Goal: Information Seeking & Learning: Learn about a topic

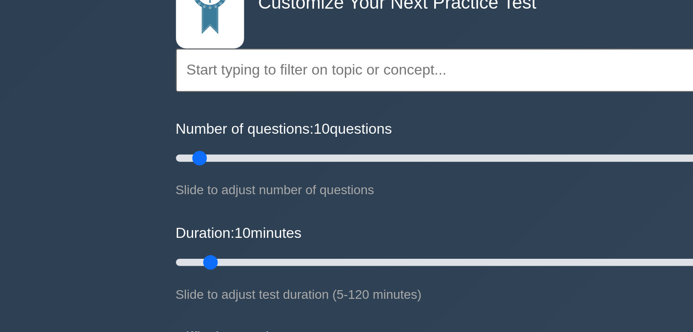
click at [211, 105] on input "text" at bounding box center [346, 108] width 331 height 22
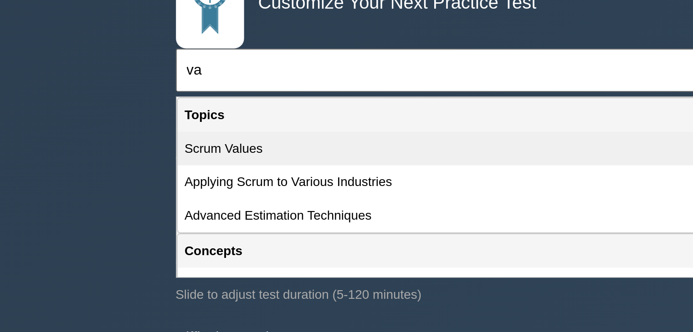
click at [225, 148] on div "Scrum Values" at bounding box center [346, 146] width 329 height 17
type input "Scrum Values"
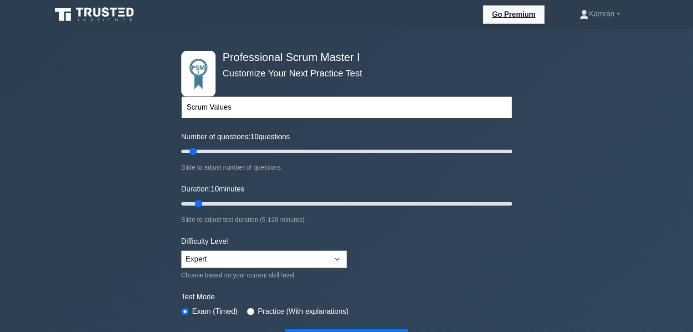
click at [562, 113] on div "Professional Scrum Master I Customize Your Next Practice Test Scrum Values Topi…" at bounding box center [346, 318] width 693 height 579
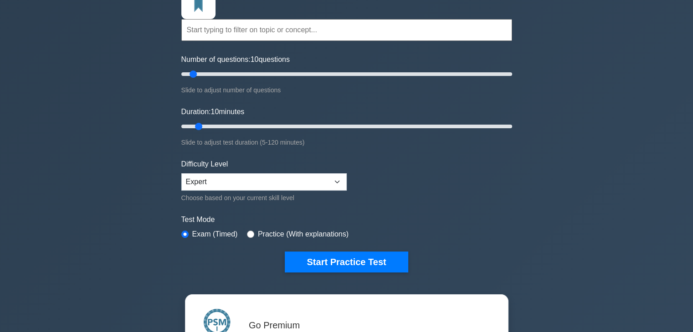
scroll to position [78, 0]
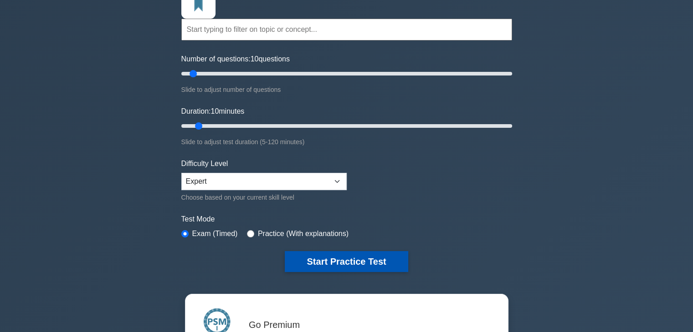
click at [339, 255] on button "Start Practice Test" at bounding box center [346, 261] width 123 height 21
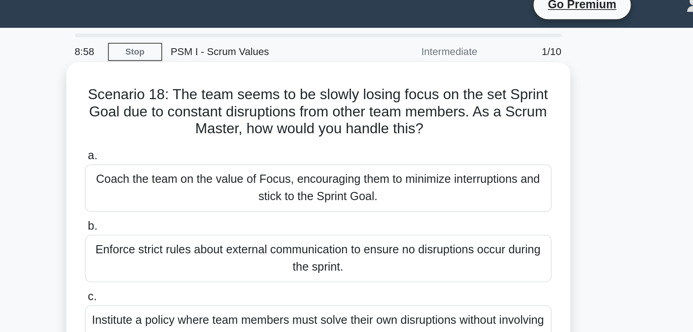
click at [394, 135] on div "Coach the team on the value of Focus, encouraging them to minimize interruption…" at bounding box center [346, 131] width 295 height 30
click at [199, 113] on input "a. Coach the team on the value of Focus, encouraging them to minimize interrupt…" at bounding box center [199, 110] width 0 height 6
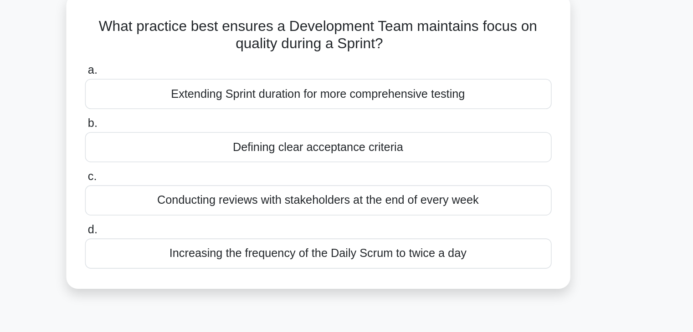
click at [383, 147] on div "Defining clear acceptance criteria" at bounding box center [346, 147] width 295 height 19
click at [199, 136] on input "b. Defining clear acceptance criteria" at bounding box center [199, 133] width 0 height 6
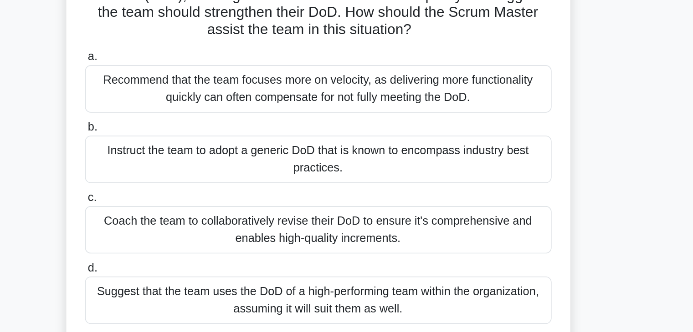
click at [390, 225] on div "Coach the team to collaboratively revise their DoD to ensure it's comprehensive…" at bounding box center [346, 231] width 295 height 30
click at [199, 214] on input "c. Coach the team to collaboratively revise their DoD to ensure it's comprehens…" at bounding box center [199, 211] width 0 height 6
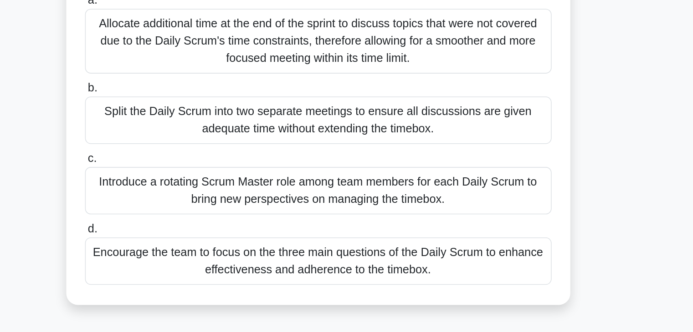
click at [429, 281] on div "Encourage the team to focus on the three main questions of the Daily Scrum to e…" at bounding box center [346, 275] width 295 height 30
click at [199, 258] on input "d. Encourage the team to focus on the three main questions of the Daily Scrum t…" at bounding box center [199, 255] width 0 height 6
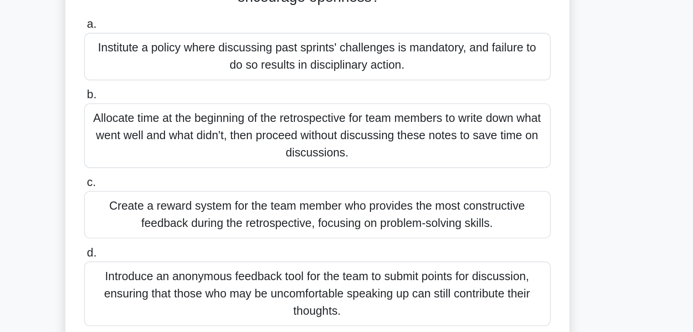
scroll to position [21, 0]
click at [395, 222] on div "Create a reward system for the team member who provides the most constructive f…" at bounding box center [346, 221] width 295 height 30
click at [199, 204] on input "c. Create a reward system for the team member who provides the most constructiv…" at bounding box center [199, 201] width 0 height 6
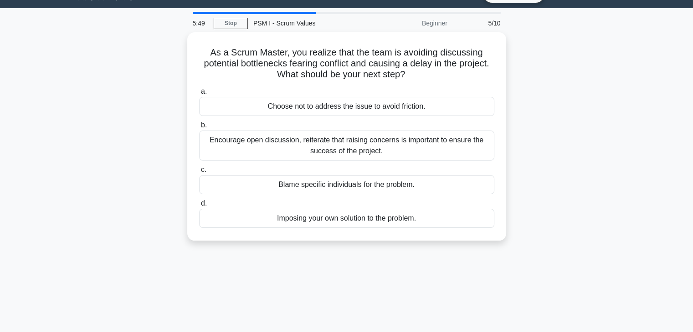
scroll to position [0, 0]
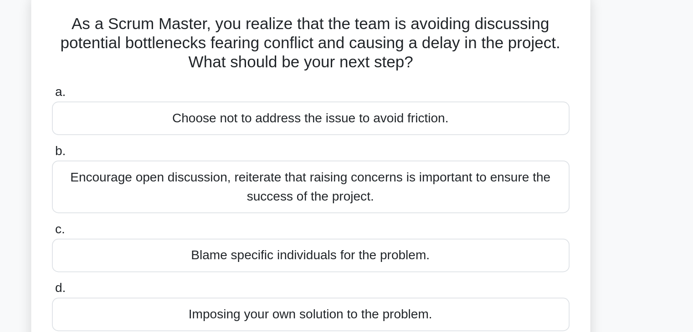
click at [387, 165] on div "Encourage open discussion, reiterate that raising concerns is important to ensu…" at bounding box center [346, 164] width 295 height 30
click at [199, 147] on input "b. Encourage open discussion, reiterate that raising concerns is important to e…" at bounding box center [199, 144] width 0 height 6
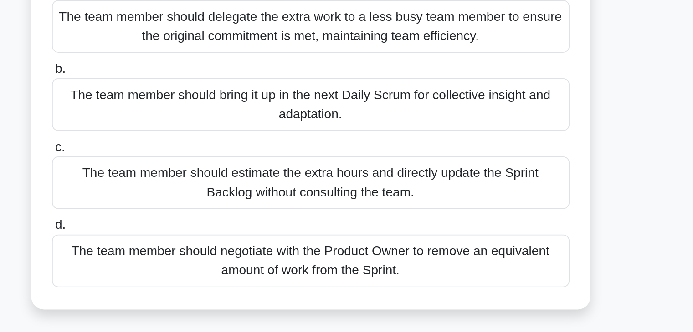
click at [399, 175] on div "The team member should bring it up in the next Daily Scrum for collective insig…" at bounding box center [346, 175] width 295 height 30
click at [199, 158] on input "b. The team member should bring it up in the next Daily Scrum for collective in…" at bounding box center [199, 155] width 0 height 6
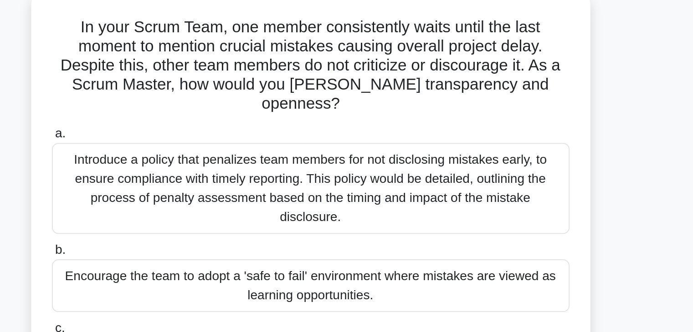
click at [394, 204] on div "Encourage the team to adopt a 'safe to fail' environment where mistakes are vie…" at bounding box center [346, 219] width 295 height 30
click at [199, 200] on input "b. Encourage the team to adopt a 'safe to fail' environment where mistakes are …" at bounding box center [199, 199] width 0 height 6
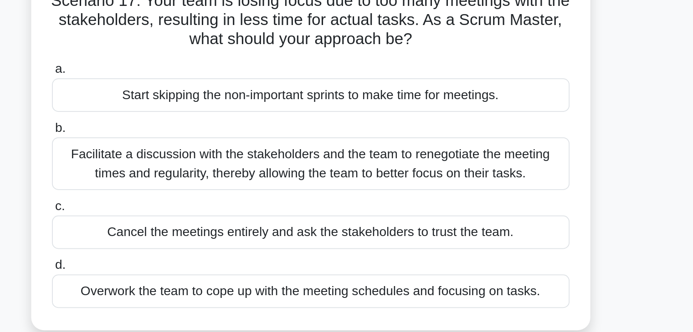
click at [436, 163] on div "Facilitate a discussion with the stakeholders and the team to renegotiate the m…" at bounding box center [346, 164] width 295 height 30
click at [199, 147] on input "b. Facilitate a discussion with the stakeholders and the team to renegotiate th…" at bounding box center [199, 144] width 0 height 6
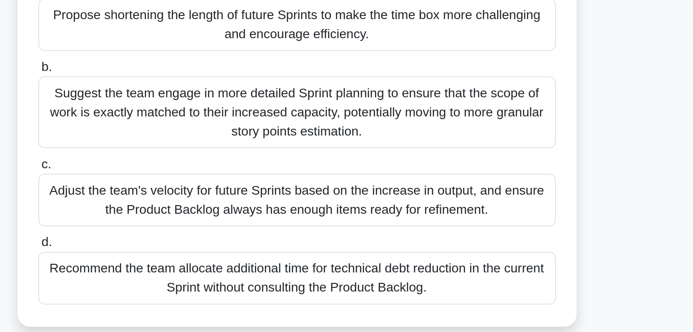
click at [457, 232] on div "Adjust the team's velocity for future Sprints based on the increase in output, …" at bounding box center [346, 231] width 295 height 30
click at [199, 214] on input "c. Adjust the team's velocity for future Sprints based on the increase in outpu…" at bounding box center [199, 211] width 0 height 6
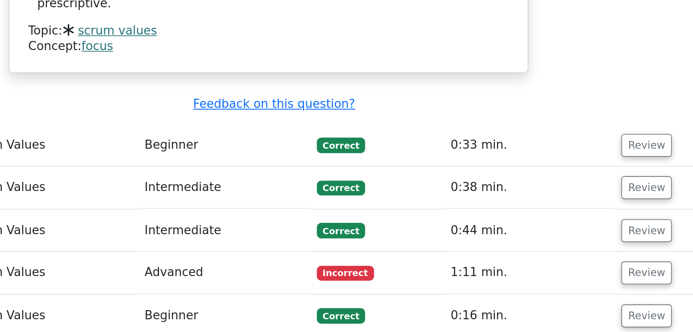
scroll to position [1095, 0]
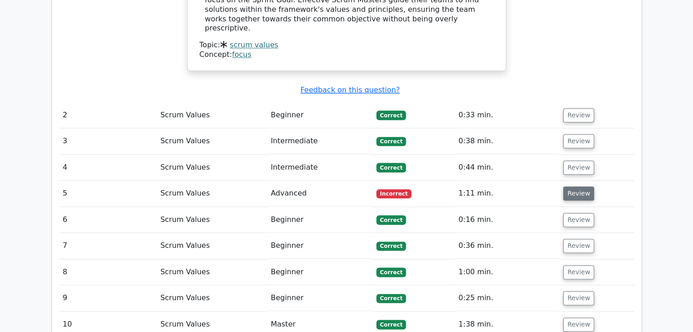
click at [577, 187] on button "Review" at bounding box center [578, 194] width 31 height 14
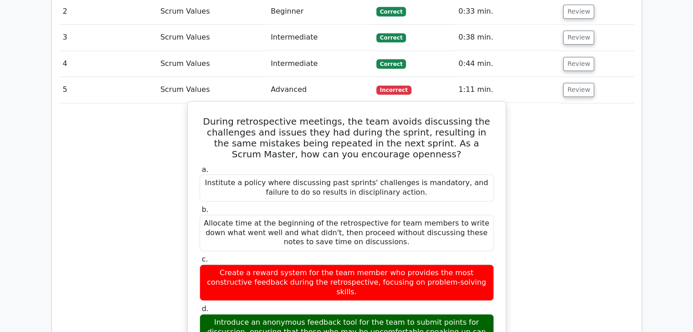
scroll to position [1195, 0]
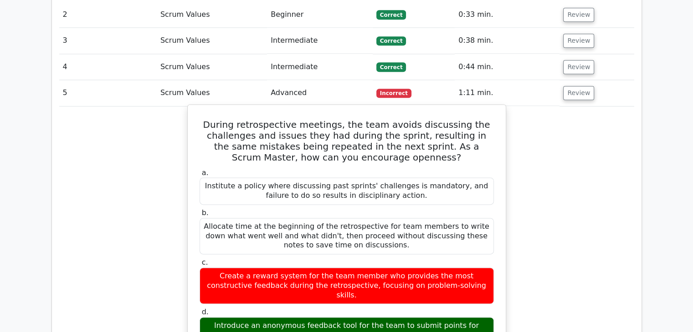
drag, startPoint x: 371, startPoint y: 272, endPoint x: 219, endPoint y: 61, distance: 260.0
click at [219, 108] on div "During retrospective meetings, the team avoids discussing the challenges and is…" at bounding box center [346, 298] width 311 height 381
copy div "During retrospective meetings, the team avoids discussing the challenges and is…"
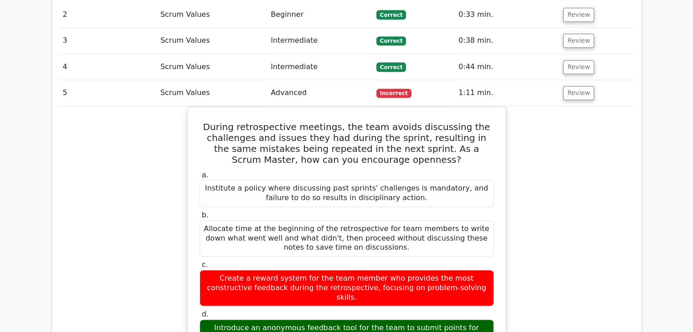
click at [162, 170] on div "During retrospective meetings, the team avoids discussing the challenges and is…" at bounding box center [346, 307] width 575 height 400
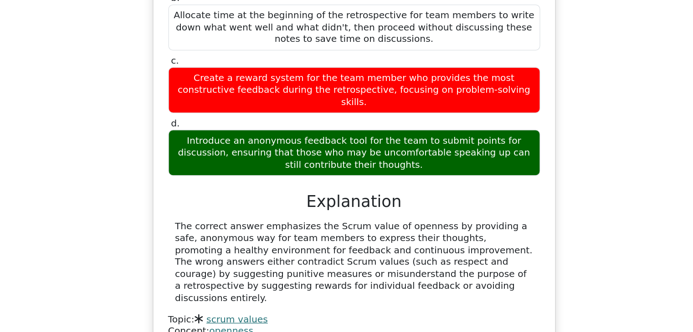
scroll to position [1341, 0]
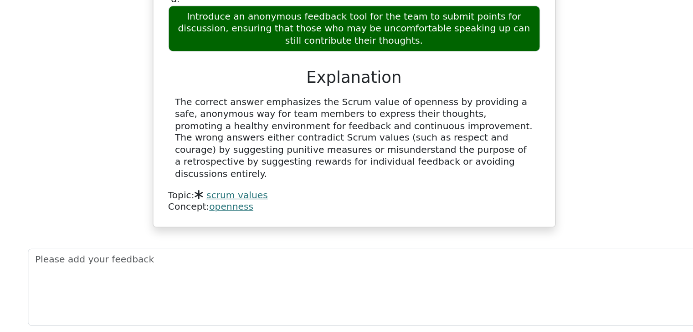
scroll to position [1440, 0]
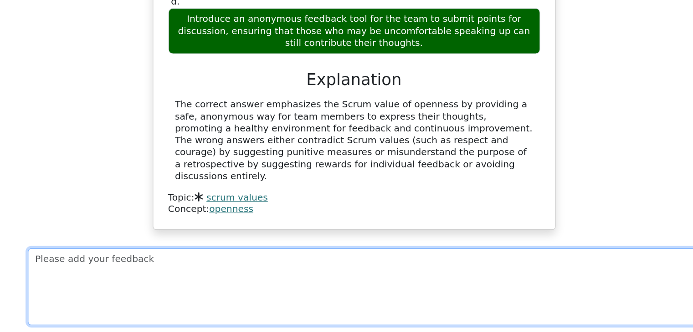
click at [189, 266] on textarea at bounding box center [353, 296] width 531 height 61
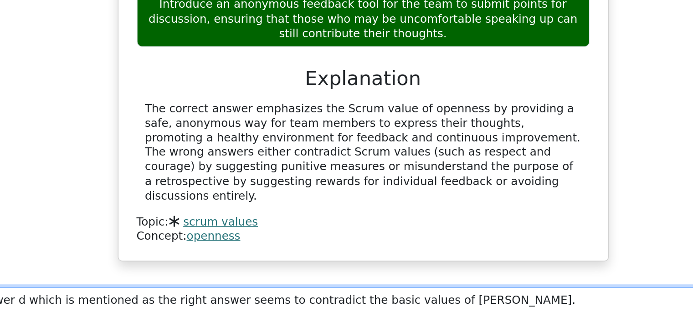
scroll to position [1433, 0]
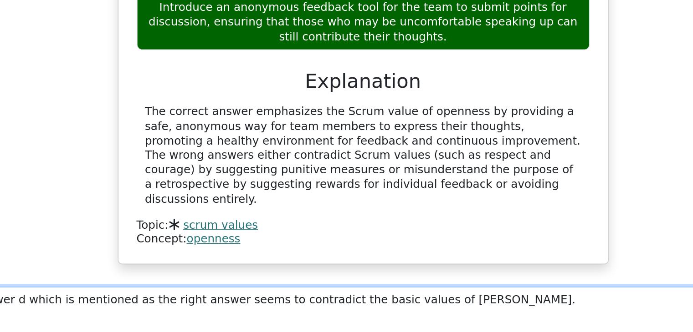
type textarea "answer d which is mentioned as the right answer seems to contradict the basic v…"
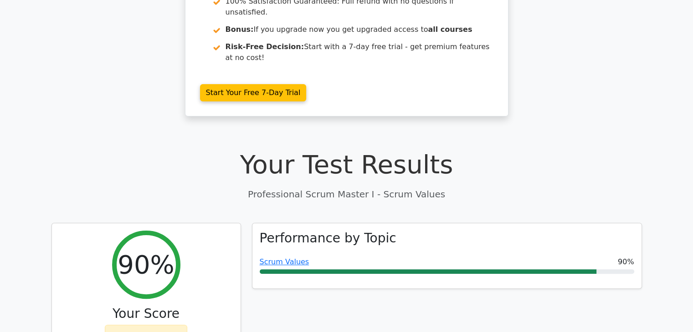
scroll to position [0, 0]
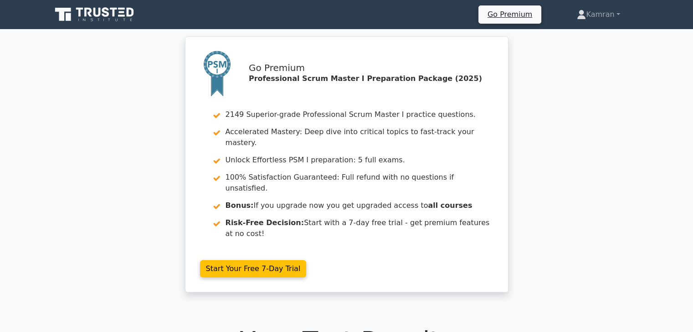
click at [138, 184] on div "Go Premium Professional Scrum Master I Preparation Package (2025) 2149 Superior…" at bounding box center [346, 169] width 693 height 267
